Goal: Task Accomplishment & Management: Use online tool/utility

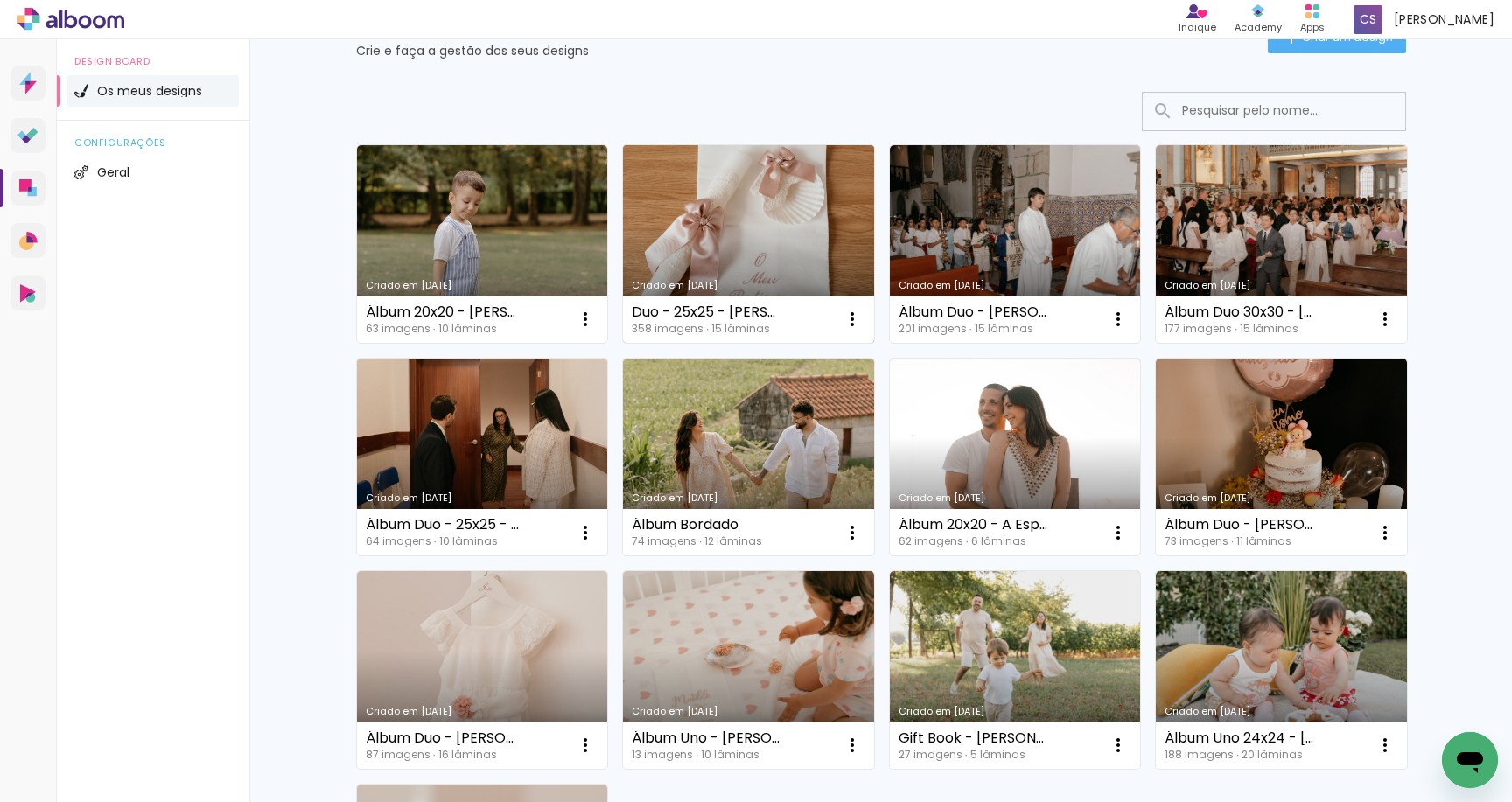
scroll to position [71, 0]
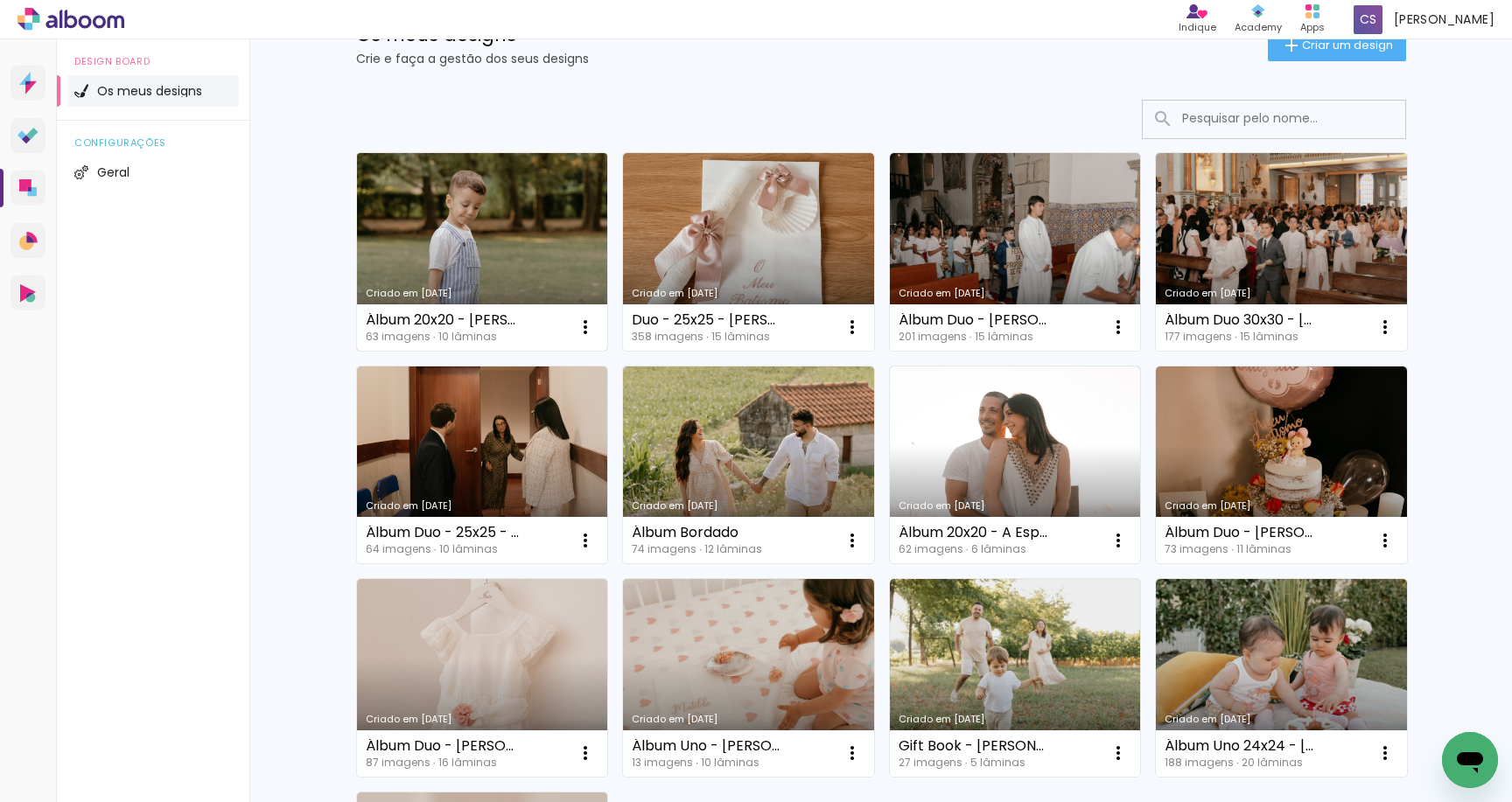
click at [505, 275] on link "Criado em [DATE]" at bounding box center [483, 252] width 251 height 198
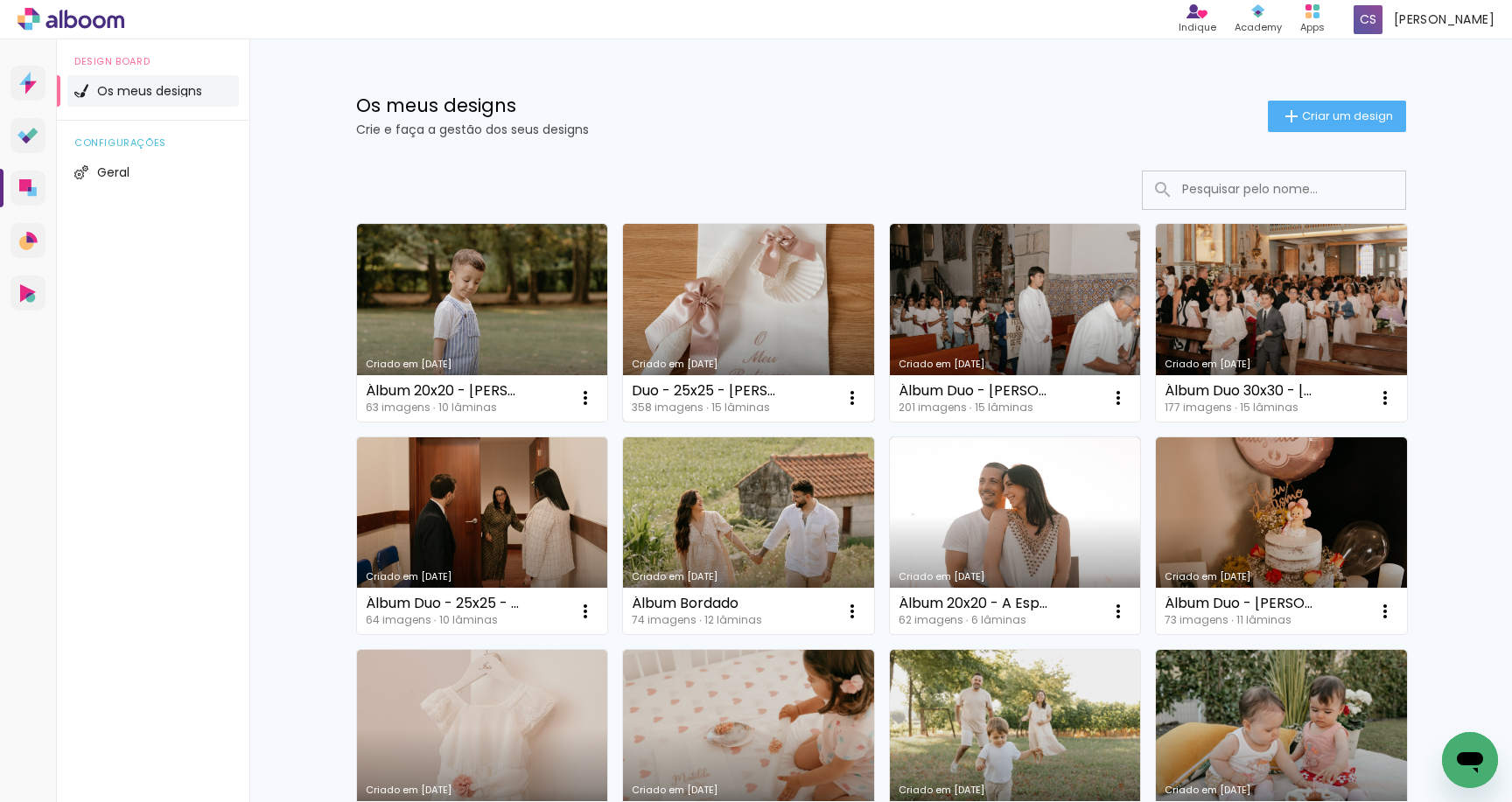
click at [649, 283] on link "Criado em [DATE]" at bounding box center [749, 323] width 251 height 198
